Goal: Information Seeking & Learning: Check status

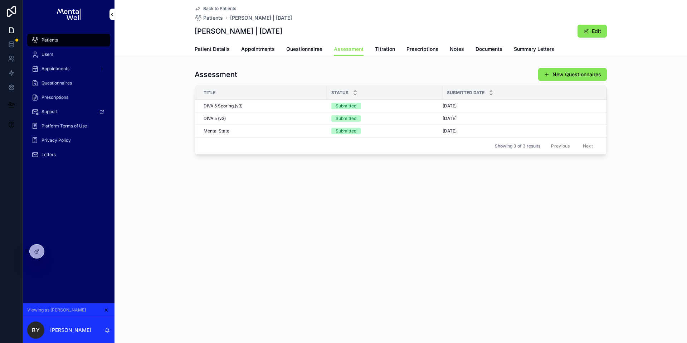
click at [72, 38] on div "Patients" at bounding box center [68, 39] width 74 height 11
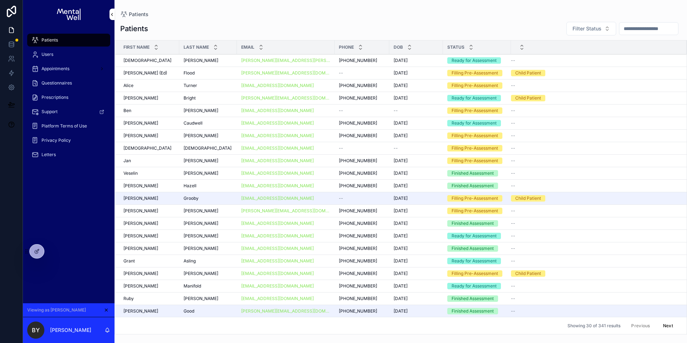
click at [631, 24] on input "scrollable content" at bounding box center [649, 29] width 59 height 10
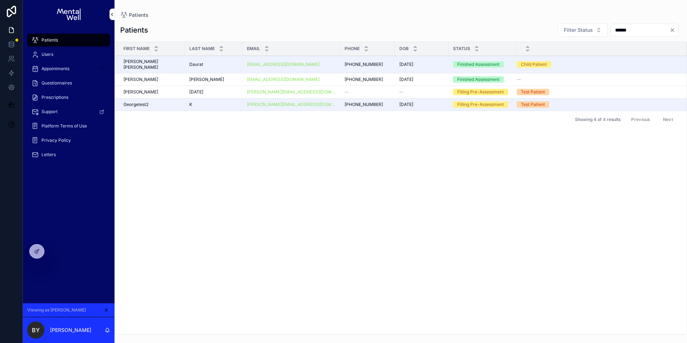
type input "******"
click at [207, 77] on div "[PERSON_NAME]" at bounding box center [213, 80] width 49 height 6
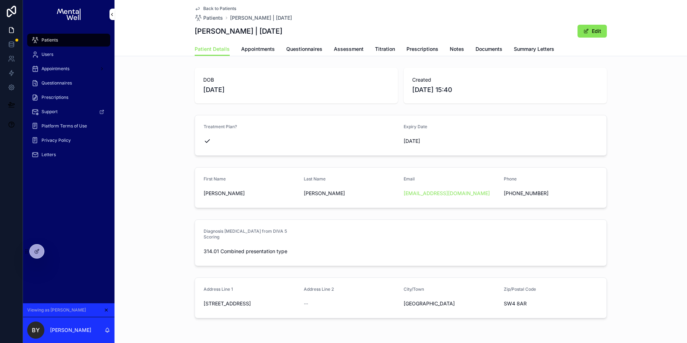
click at [514, 49] on span "Summary Letters" at bounding box center [534, 48] width 40 height 7
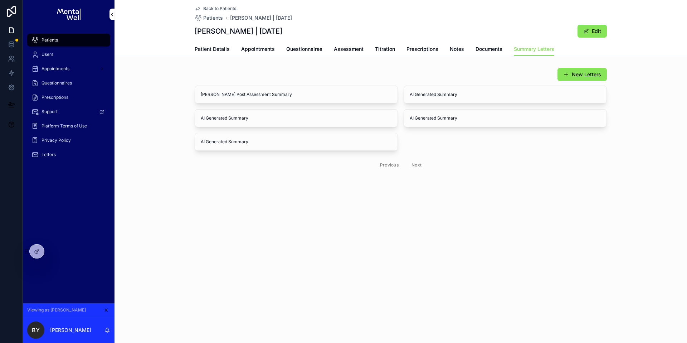
click at [261, 50] on span "Appointments" at bounding box center [258, 48] width 34 height 7
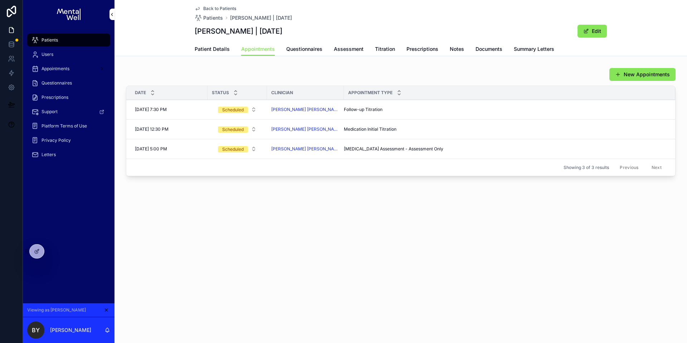
click at [436, 48] on span "Prescriptions" at bounding box center [423, 48] width 32 height 7
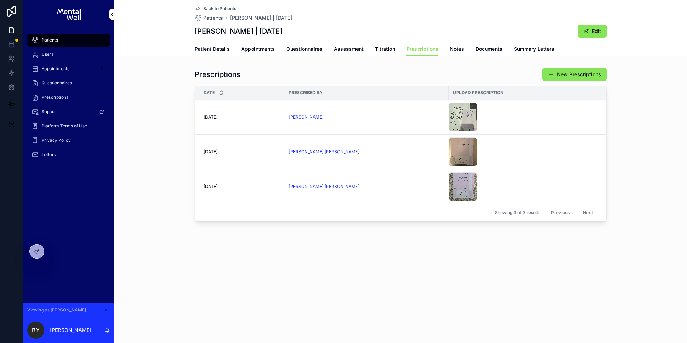
click at [380, 116] on div "[PERSON_NAME]" at bounding box center [367, 117] width 156 height 6
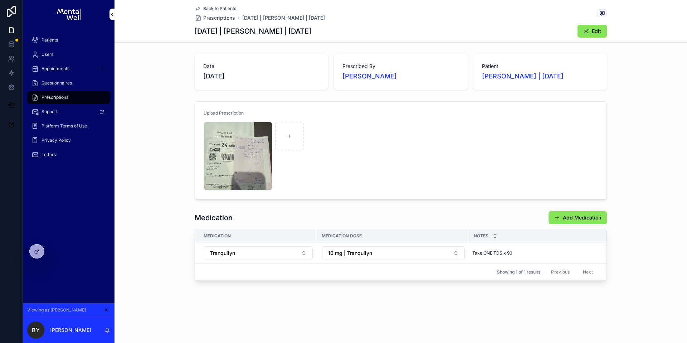
click at [218, 7] on span "Back to Patients" at bounding box center [219, 9] width 33 height 6
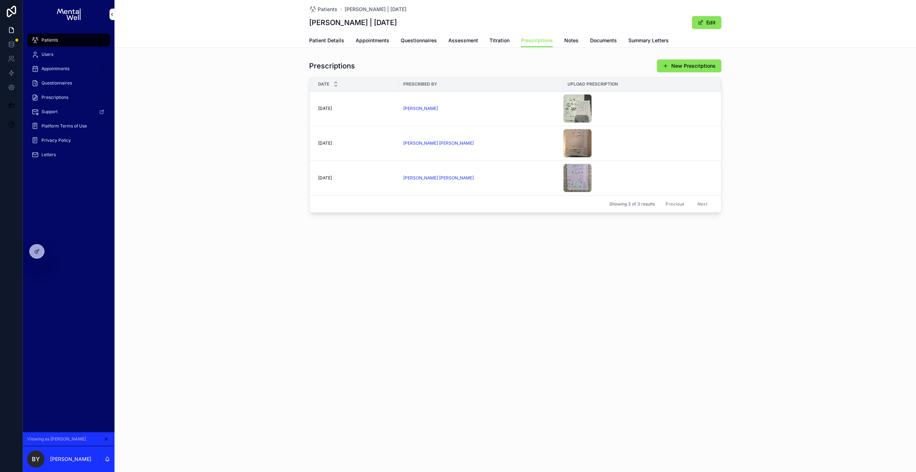
click at [377, 42] on span "Appointments" at bounding box center [373, 40] width 34 height 7
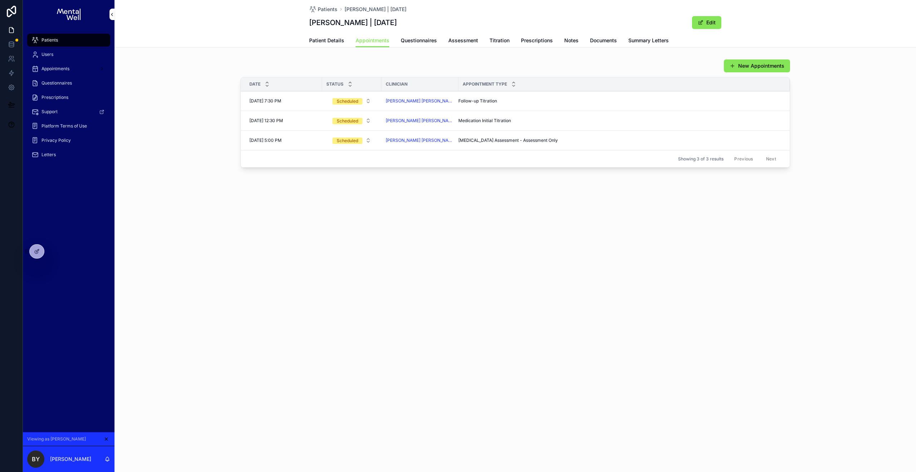
click at [412, 42] on span "Questionnaires" at bounding box center [419, 40] width 36 height 7
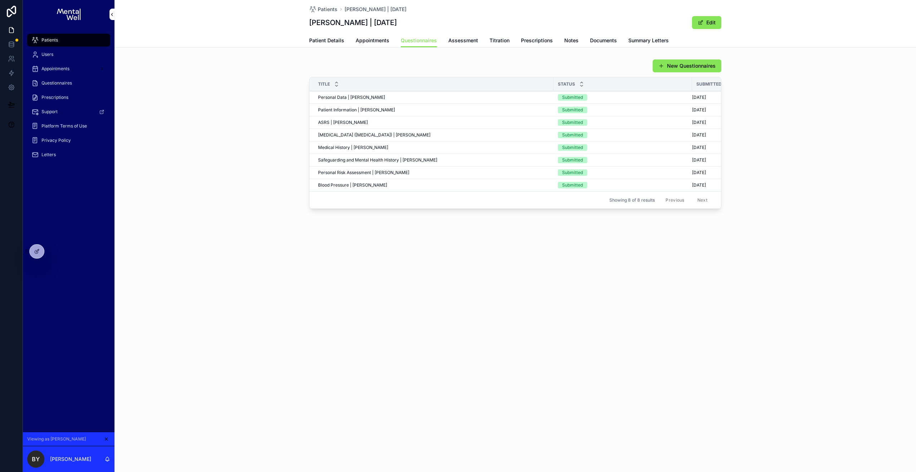
click at [462, 42] on span "Assessment" at bounding box center [464, 40] width 30 height 7
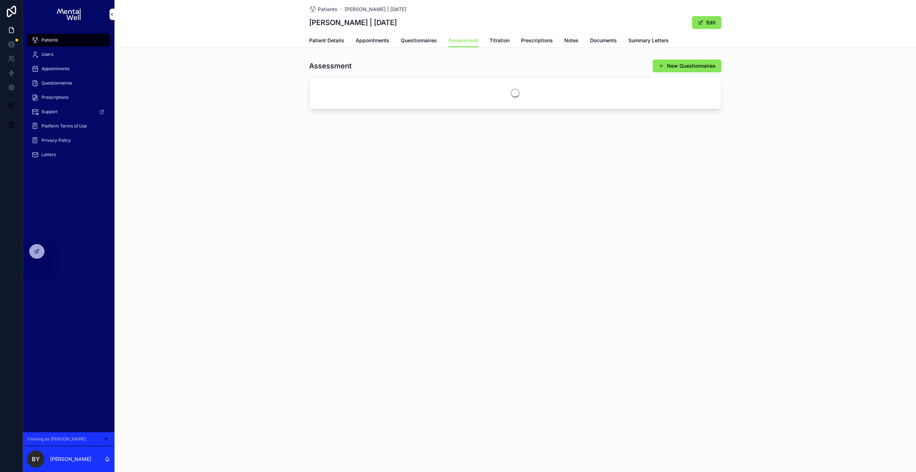
click at [488, 41] on div "Patient Details Appointments Questionnaires Assessment Titration Prescriptions …" at bounding box center [515, 41] width 412 height 14
click at [494, 39] on span "Titration" at bounding box center [500, 40] width 20 height 7
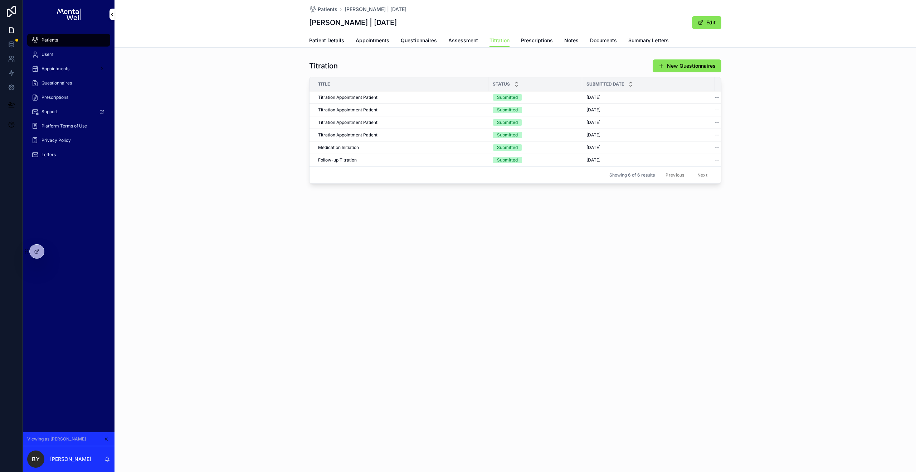
click at [58, 42] on div "Patients" at bounding box center [68, 39] width 74 height 11
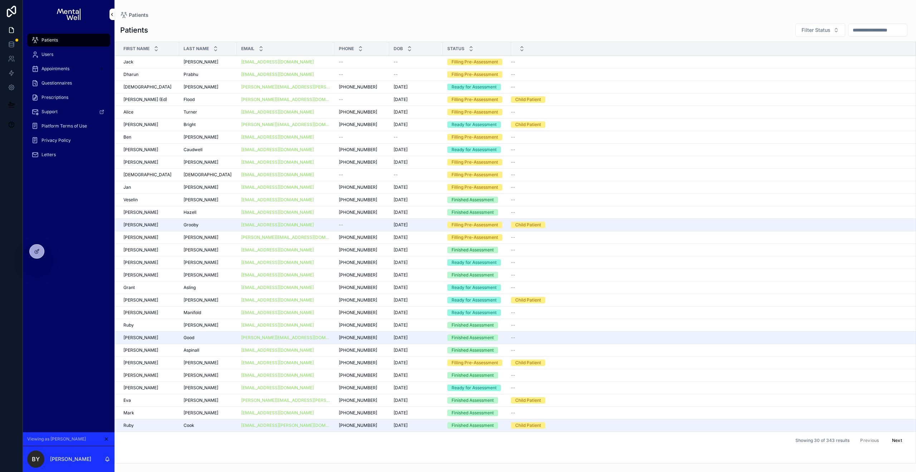
click at [687, 32] on input "scrollable content" at bounding box center [878, 30] width 59 height 10
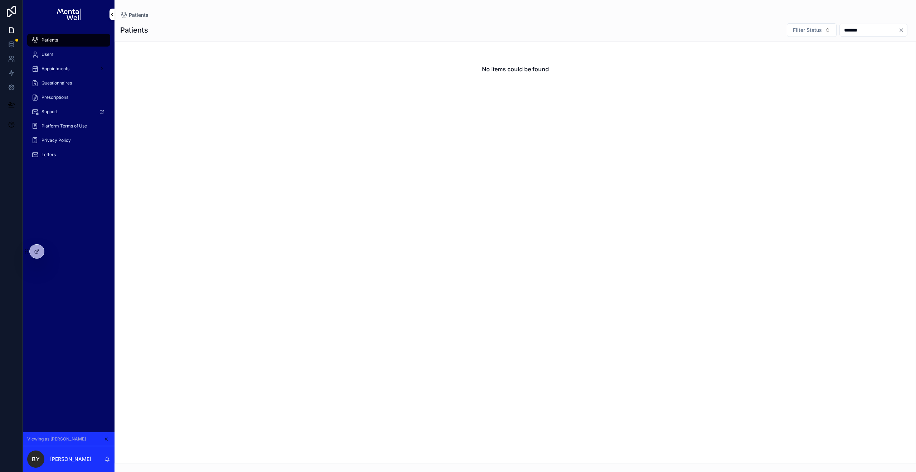
type input "*******"
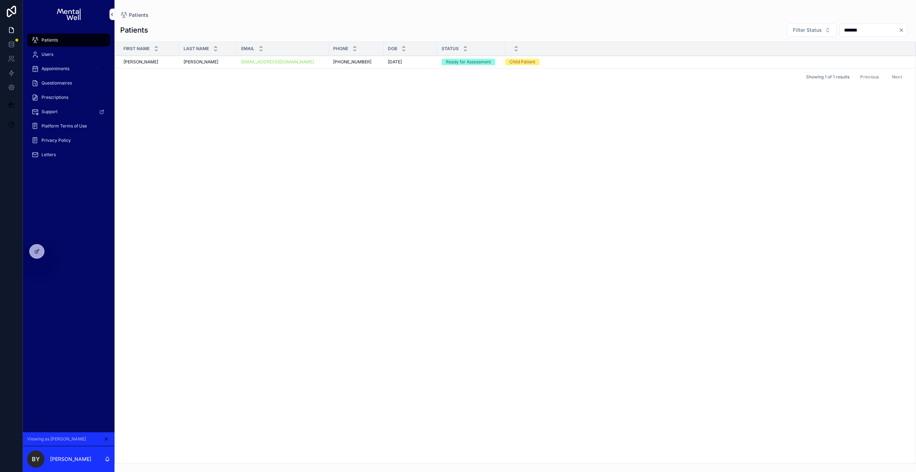
click at [220, 63] on div "[PERSON_NAME] [PERSON_NAME]" at bounding box center [208, 62] width 49 height 6
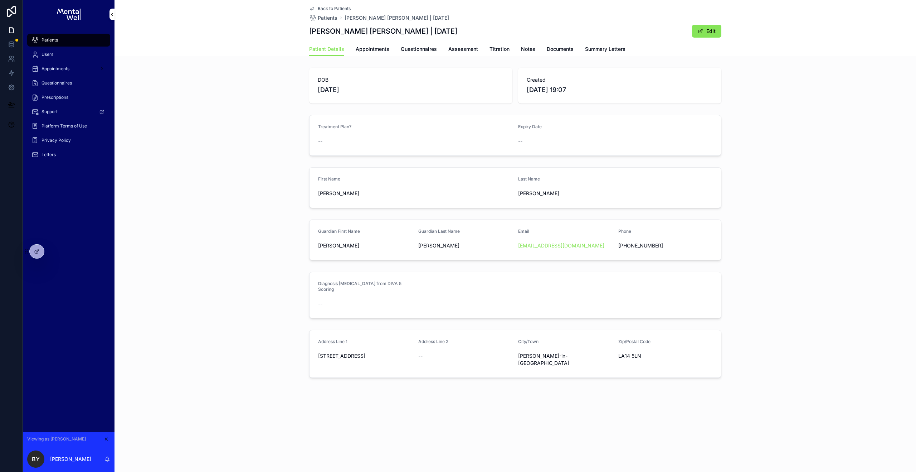
click at [408, 53] on link "Questionnaires" at bounding box center [419, 50] width 36 height 14
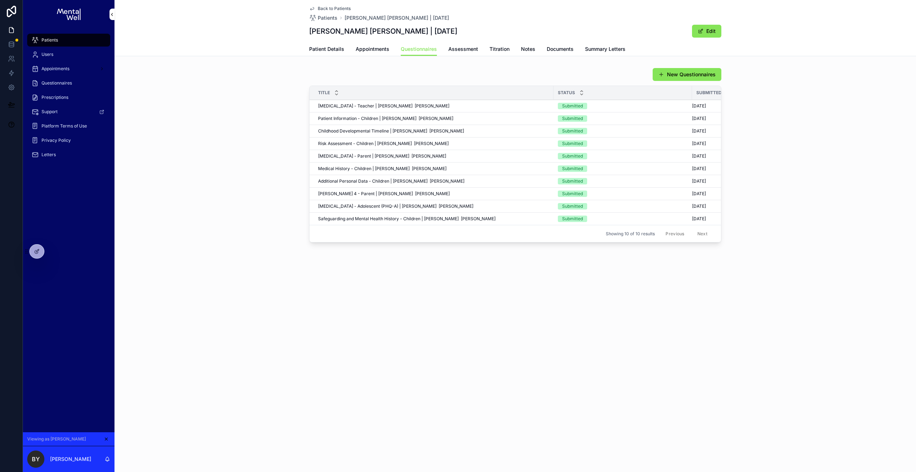
click at [336, 103] on span "[MEDICAL_DATA] - Teacher | [PERSON_NAME] [PERSON_NAME]" at bounding box center [383, 106] width 131 height 6
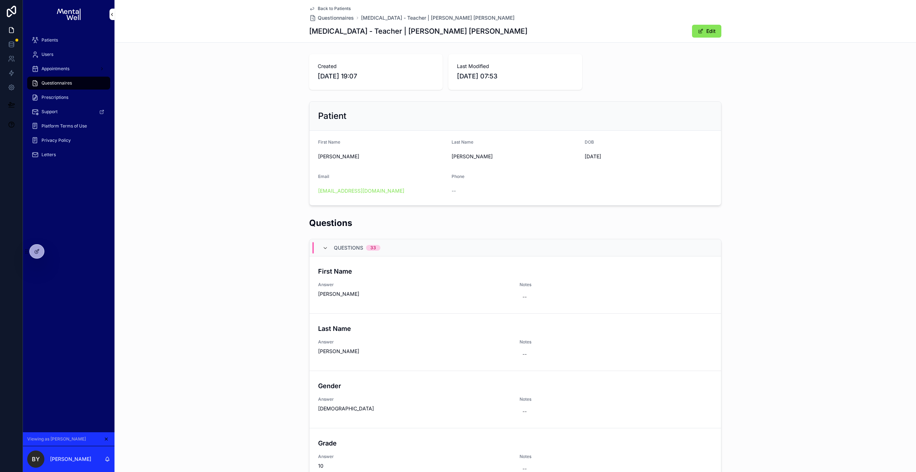
click at [246, 292] on div "Questions Questions 33 First Name [PERSON_NAME] Notes -- Last Name [PERSON_NAME…" at bounding box center [516, 406] width 802 height 384
click at [254, 155] on div "Patient First Name [PERSON_NAME] Last Name [PERSON_NAME] DOB [DEMOGRAPHIC_DATA]…" at bounding box center [516, 153] width 802 height 110
click at [289, 233] on div "Questions Questions 33 First Name [PERSON_NAME] Notes -- Last Name [PERSON_NAME…" at bounding box center [516, 406] width 802 height 384
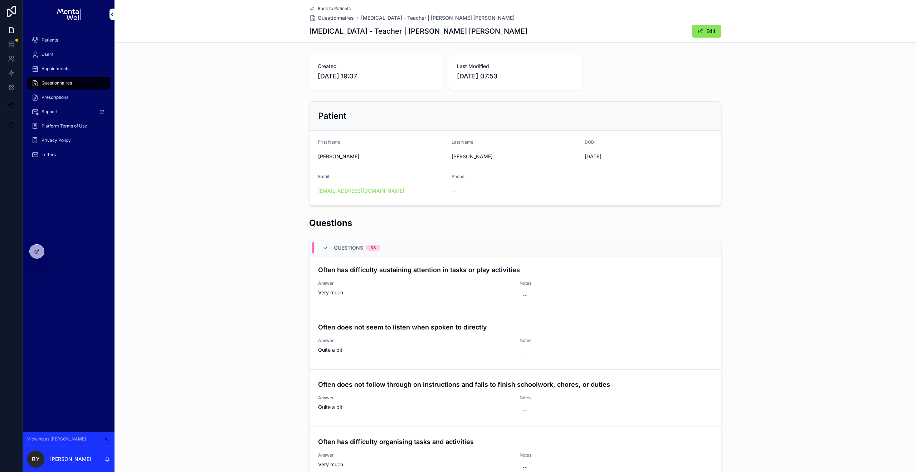
scroll to position [466, 0]
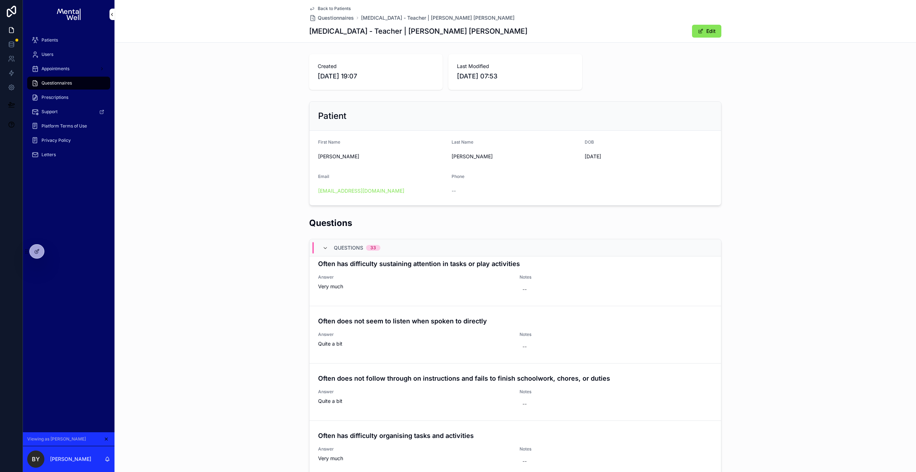
click at [66, 42] on div "Patients" at bounding box center [68, 39] width 74 height 11
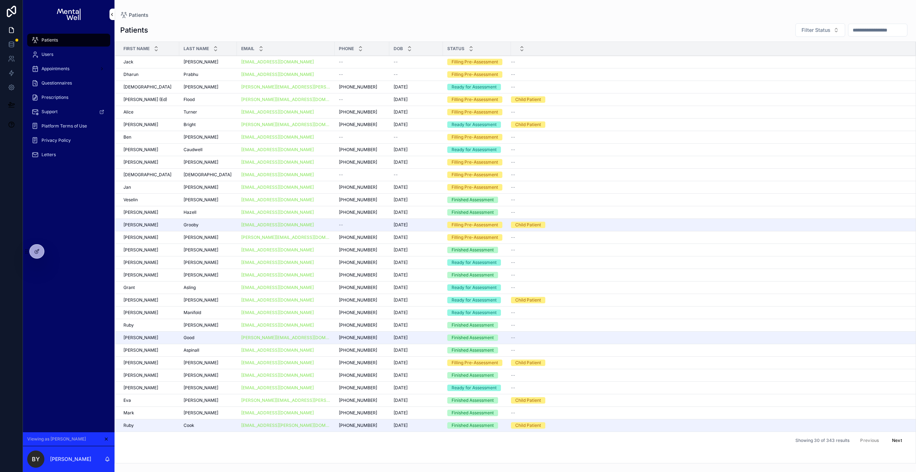
click at [687, 33] on input "scrollable content" at bounding box center [878, 30] width 59 height 10
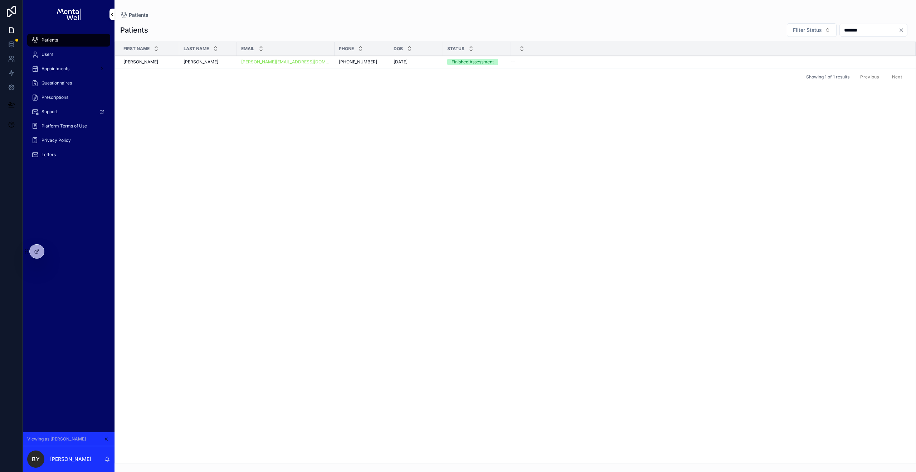
type input "*******"
click at [200, 63] on div "[PERSON_NAME] [PERSON_NAME]" at bounding box center [208, 62] width 49 height 6
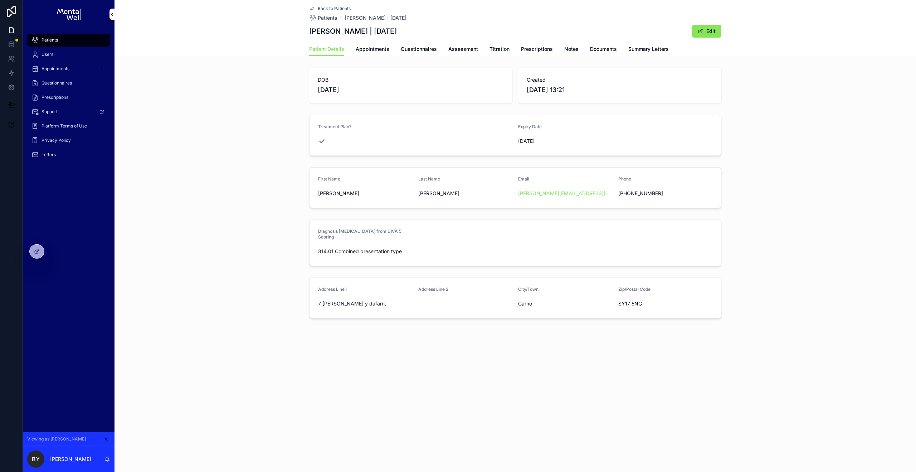
click at [382, 51] on span "Appointments" at bounding box center [373, 48] width 34 height 7
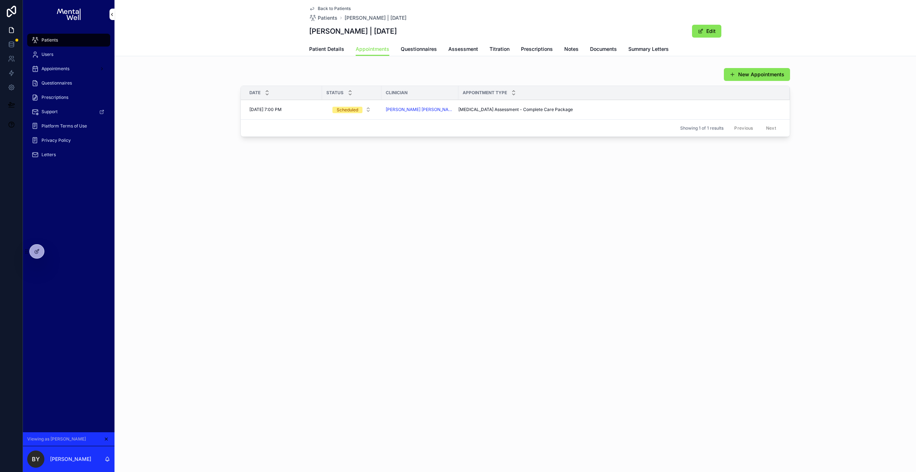
click at [328, 52] on span "Patient Details" at bounding box center [326, 48] width 35 height 7
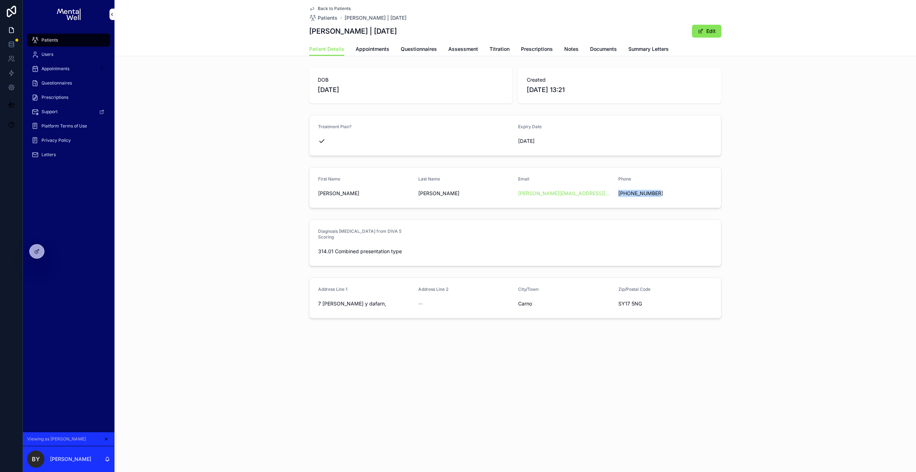
drag, startPoint x: 618, startPoint y: 194, endPoint x: 656, endPoint y: 195, distance: 38.3
click at [657, 195] on span "[PHONE_NUMBER]" at bounding box center [666, 193] width 94 height 7
copy span "[PHONE_NUMBER]"
click at [233, 64] on div "Back to Patients Patients [PERSON_NAME] | [DATE] [PERSON_NAME] | [DATE] Edit Pa…" at bounding box center [516, 183] width 802 height 367
click at [77, 40] on div "Patients" at bounding box center [68, 39] width 74 height 11
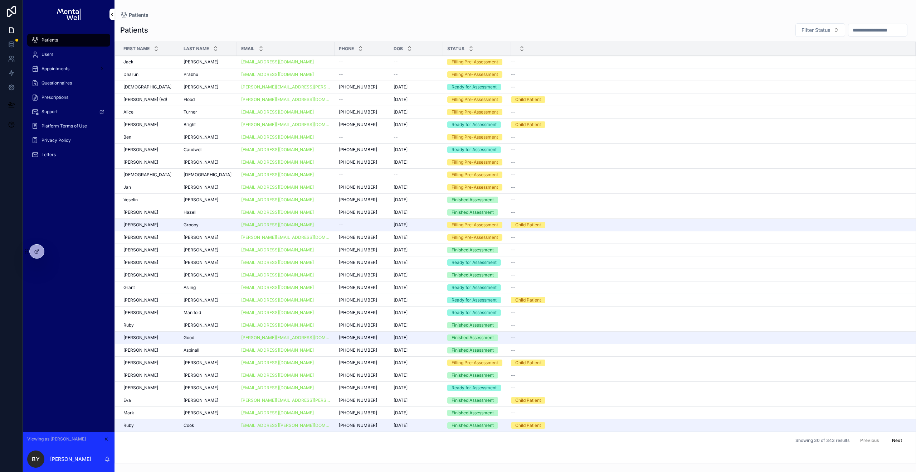
click at [687, 25] on div "scrollable content" at bounding box center [877, 30] width 59 height 13
click at [687, 29] on input "scrollable content" at bounding box center [878, 30] width 59 height 10
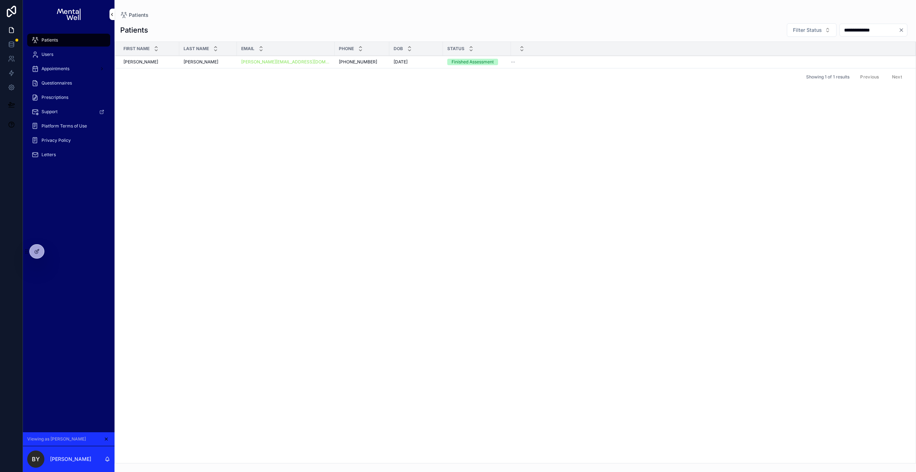
type input "**********"
click at [219, 63] on div "[PERSON_NAME] [PERSON_NAME]" at bounding box center [208, 62] width 49 height 6
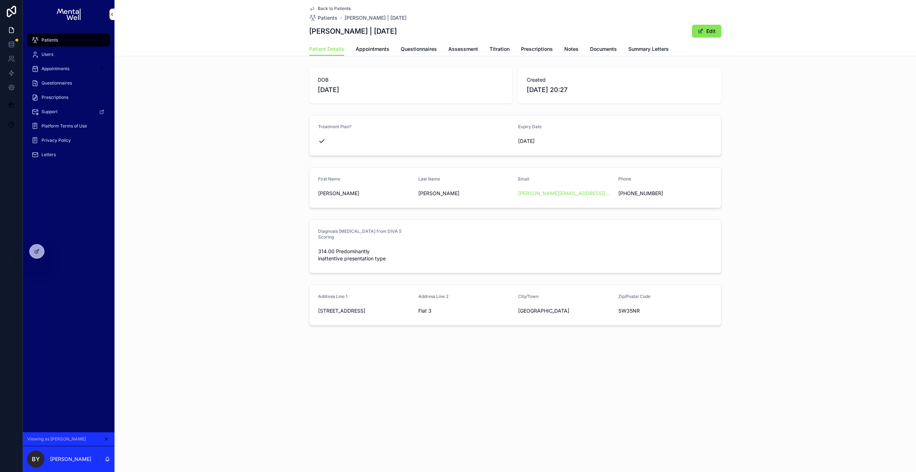
click at [464, 47] on span "Assessment" at bounding box center [464, 48] width 30 height 7
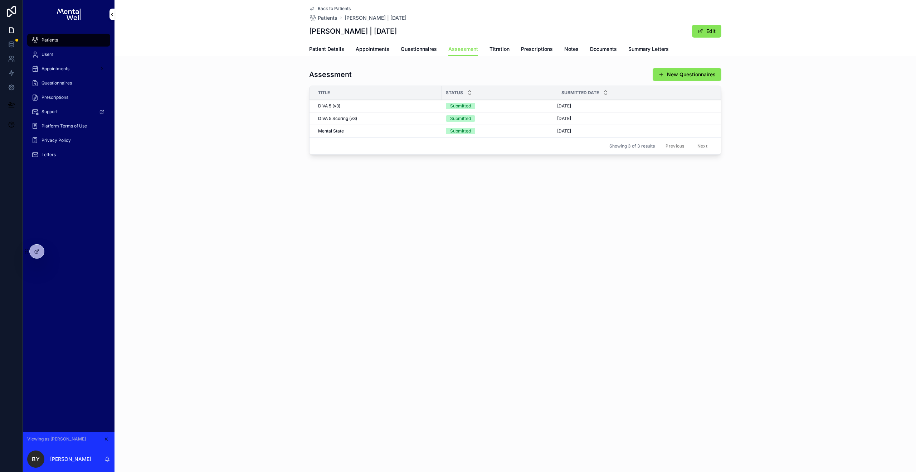
click at [501, 49] on span "Titration" at bounding box center [500, 48] width 20 height 7
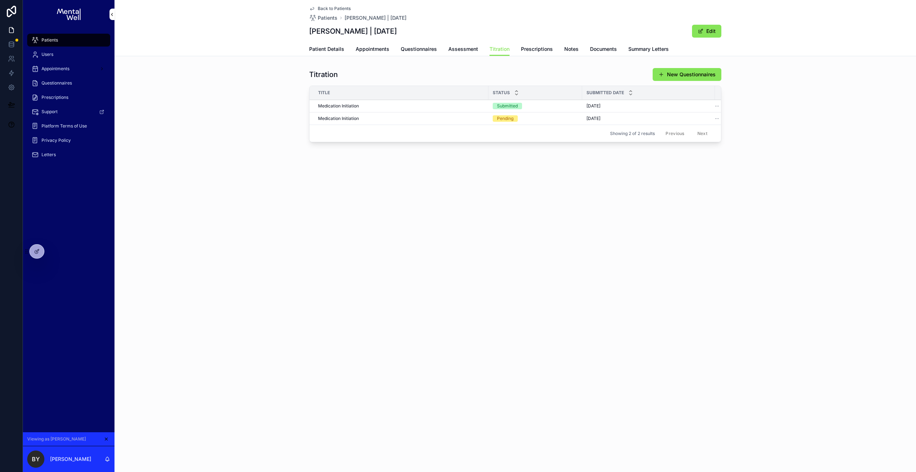
click at [419, 50] on span "Questionnaires" at bounding box center [419, 48] width 36 height 7
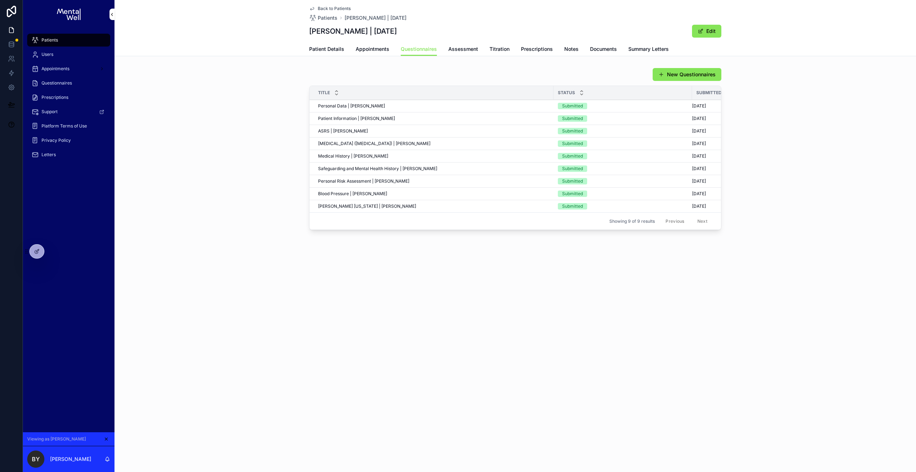
click at [368, 53] on link "Appointments" at bounding box center [373, 50] width 34 height 14
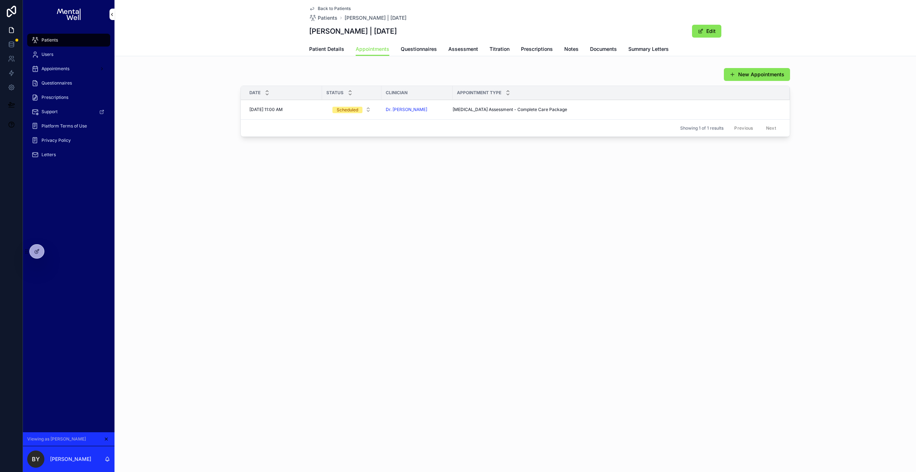
click at [416, 53] on link "Questionnaires" at bounding box center [419, 50] width 36 height 14
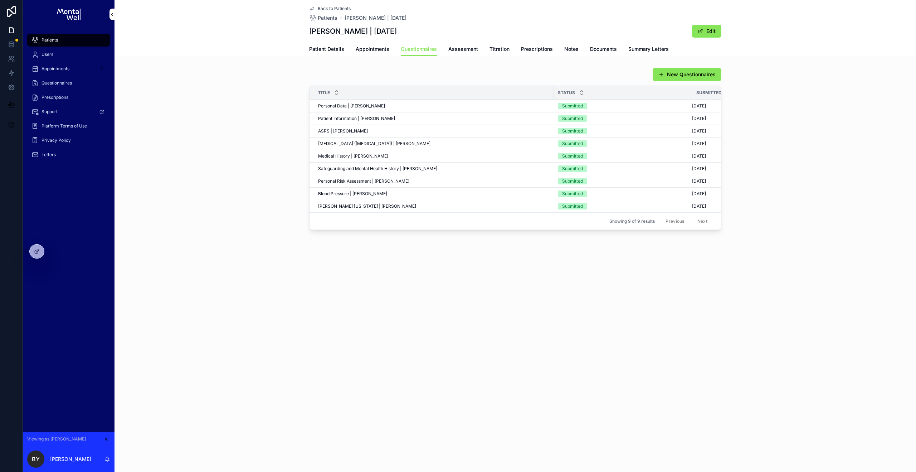
click at [467, 53] on link "Assessment" at bounding box center [464, 50] width 30 height 14
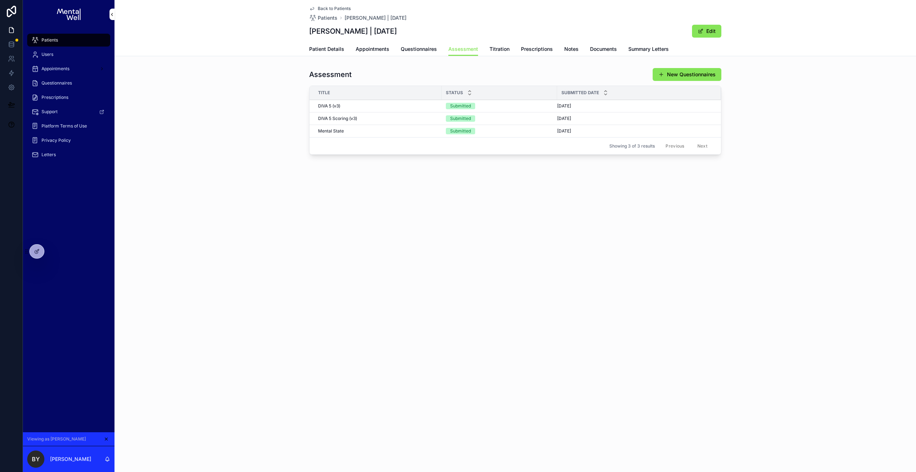
click at [392, 47] on div "Patient Details Appointments Questionnaires Assessment Titration Prescriptions …" at bounding box center [515, 49] width 412 height 14
click at [386, 49] on span "Appointments" at bounding box center [373, 48] width 34 height 7
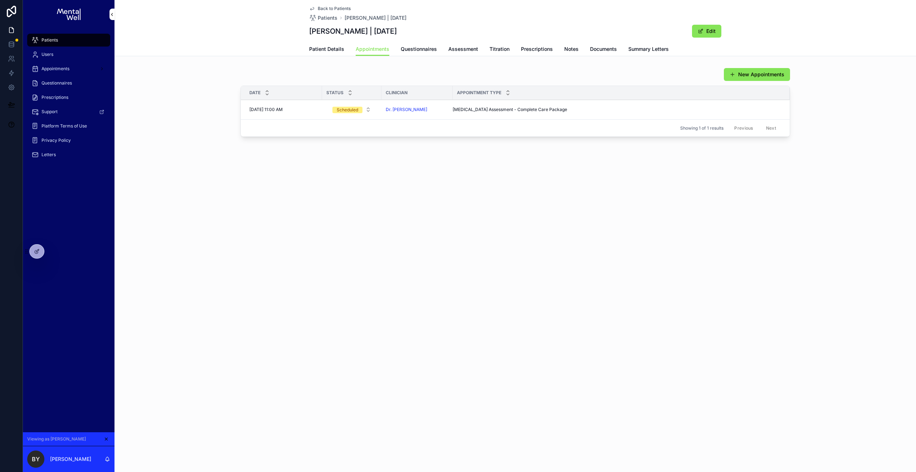
click at [464, 50] on span "Assessment" at bounding box center [464, 48] width 30 height 7
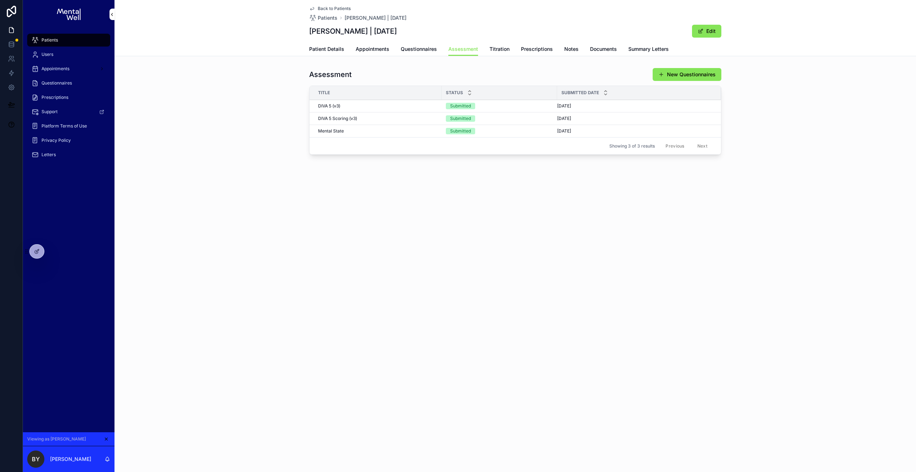
click at [499, 52] on span "Titration" at bounding box center [500, 48] width 20 height 7
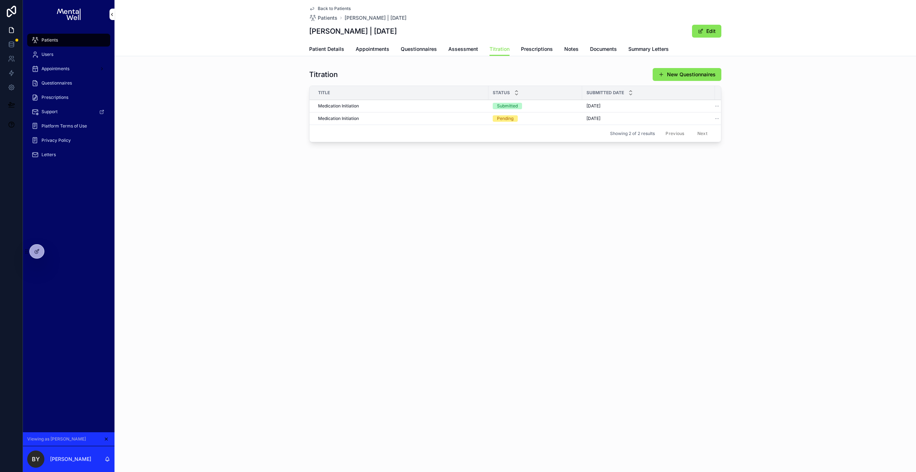
click at [399, 104] on div "Medication Initiation Medication Initiation" at bounding box center [401, 106] width 166 height 6
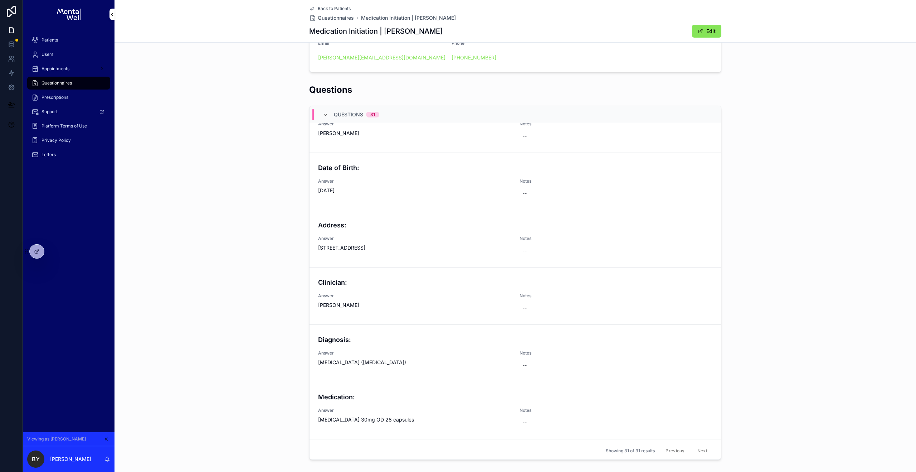
scroll to position [37, 0]
